Goal: Navigation & Orientation: Find specific page/section

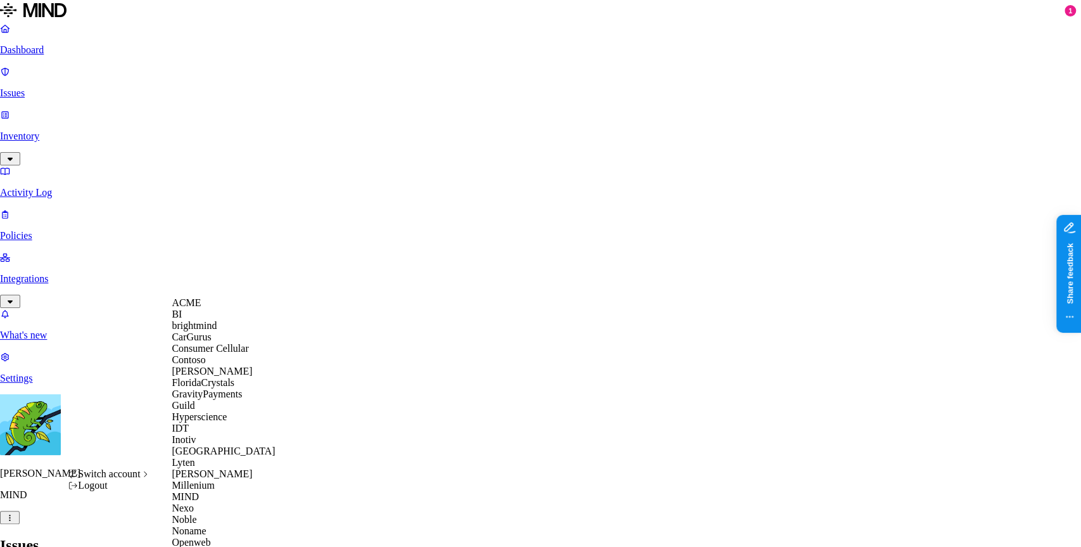
click at [224, 320] on div "BI" at bounding box center [233, 313] width 123 height 11
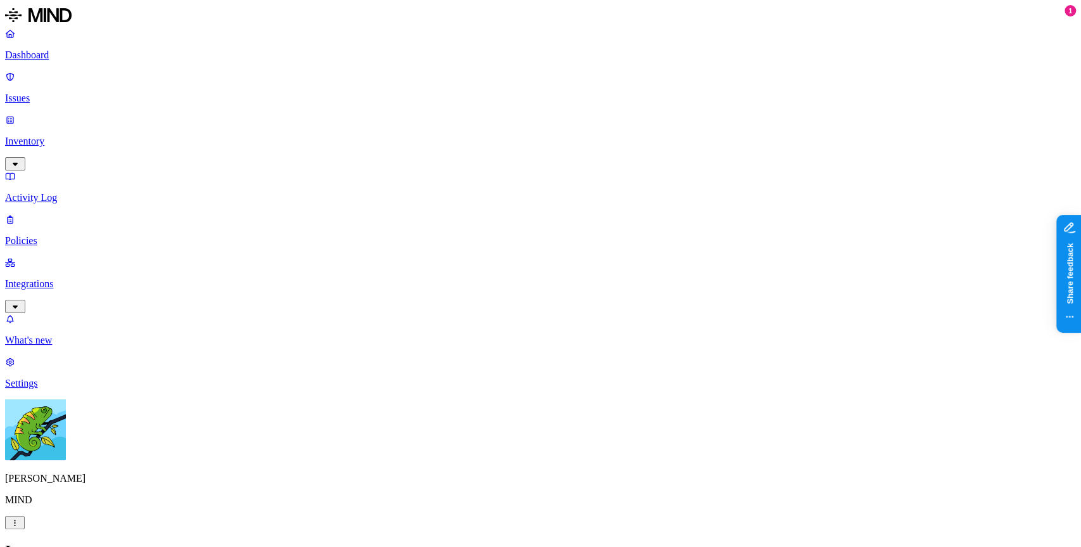
click at [125, 529] on html "Dashboard Issues Inventory Activity Log Policies Integrations What's new 1 Sett…" at bounding box center [540, 406] width 1081 height 812
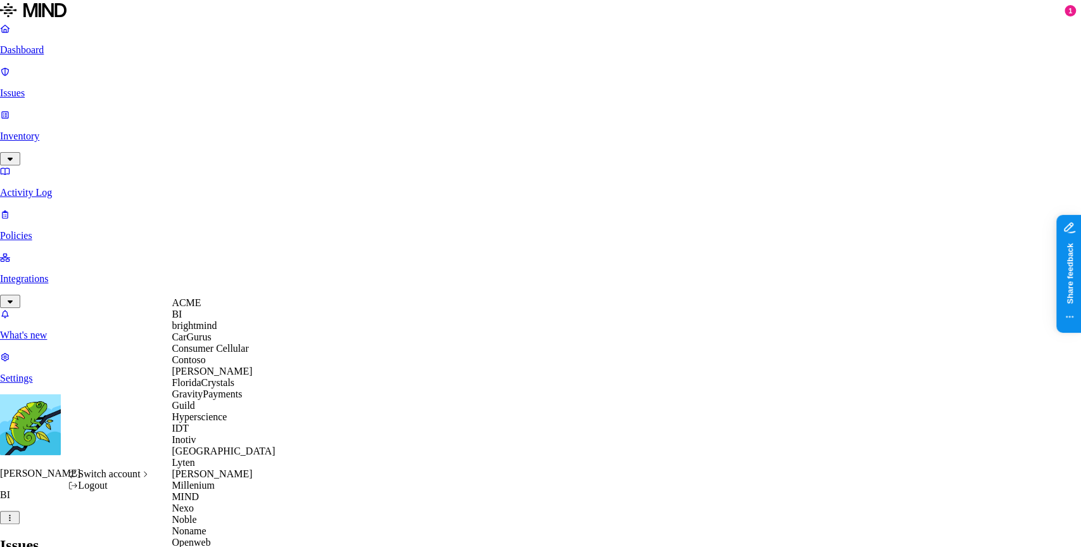
click at [195, 308] on span "ACME" at bounding box center [186, 302] width 29 height 11
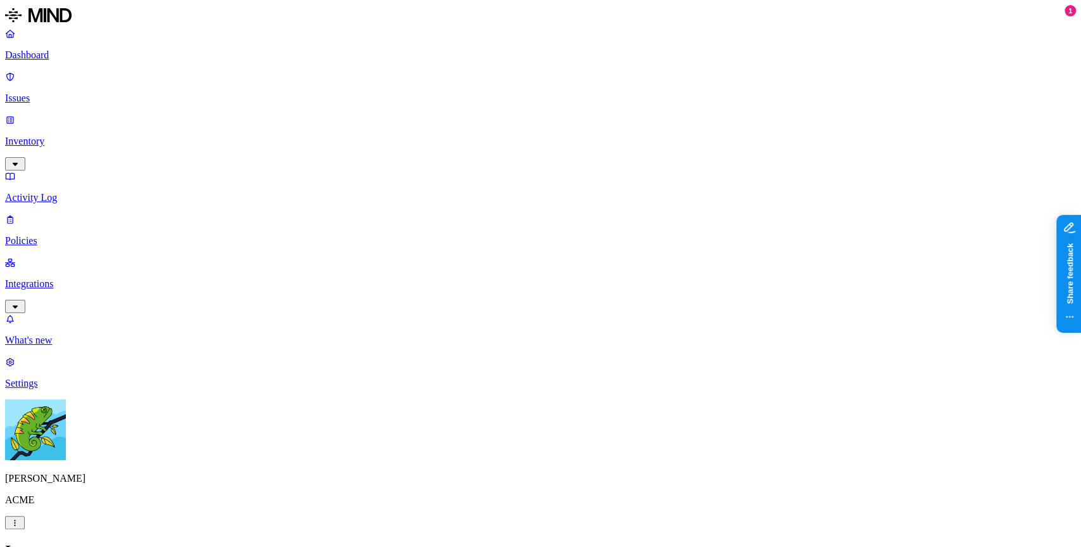
scroll to position [375, 0]
click at [733, 541] on h2 "Issues" at bounding box center [540, 549] width 1071 height 17
click at [19, 225] on nav "Dashboard Issues Inventory Activity Log Policies Integrations What's new 1 Sett…" at bounding box center [540, 208] width 1071 height 361
drag, startPoint x: 738, startPoint y: 67, endPoint x: 723, endPoint y: 42, distance: 29.9
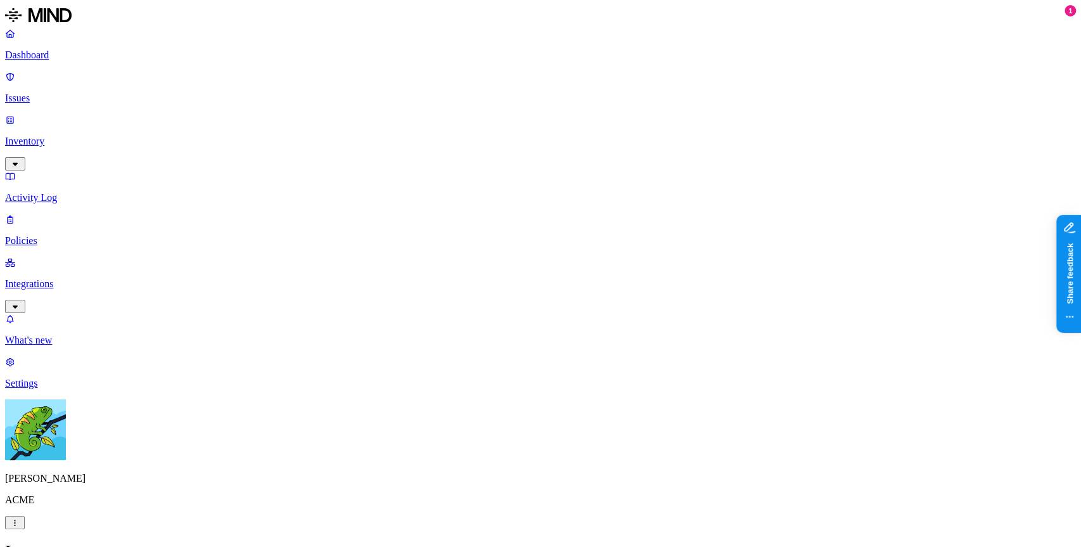
scroll to position [0, 0]
drag, startPoint x: 630, startPoint y: 41, endPoint x: 512, endPoint y: 34, distance: 118.6
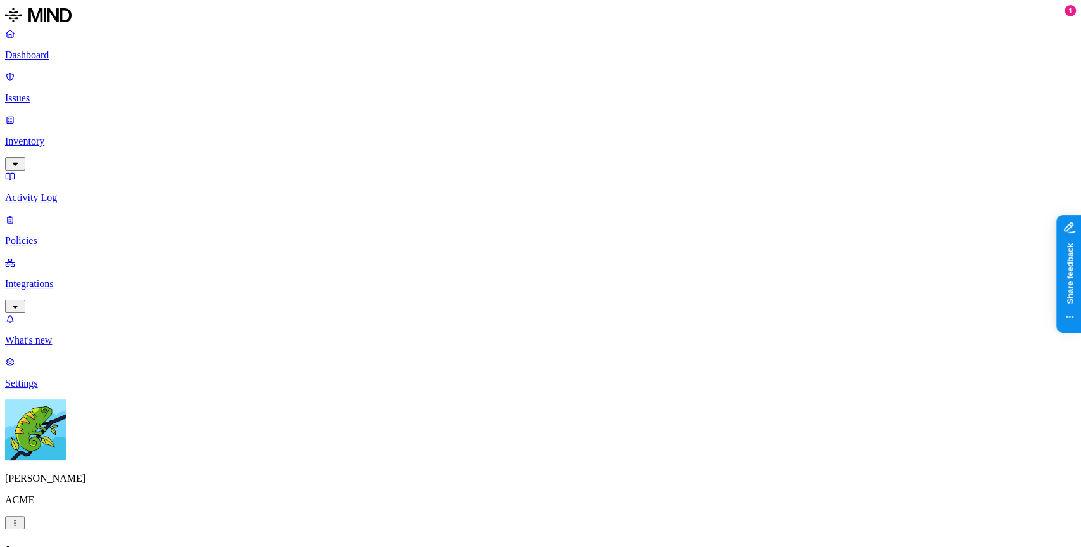
drag, startPoint x: 448, startPoint y: 24, endPoint x: 427, endPoint y: 23, distance: 20.9
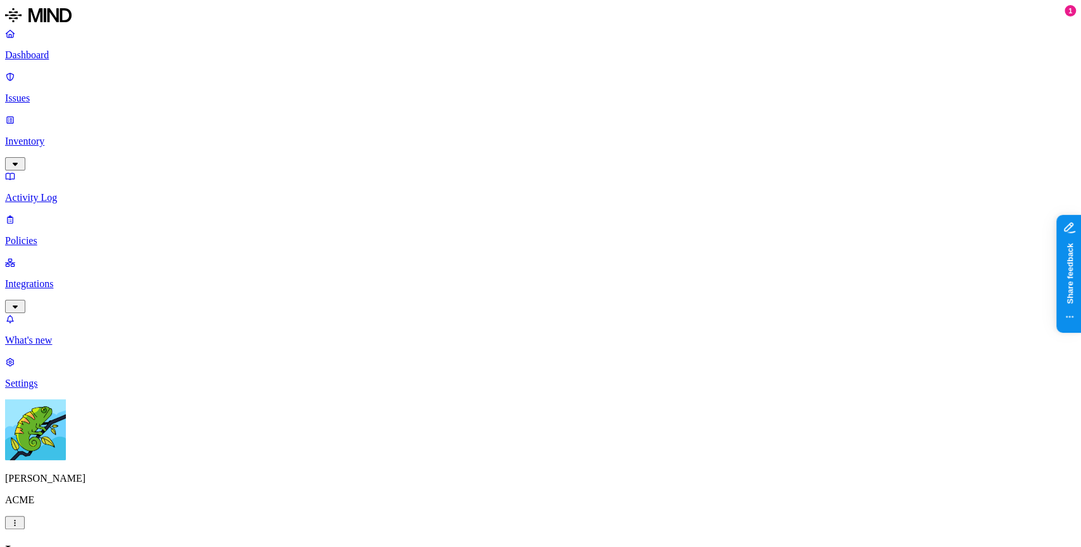
click at [427, 541] on h2 "Issues" at bounding box center [540, 549] width 1071 height 17
